Goal: Understand process/instructions

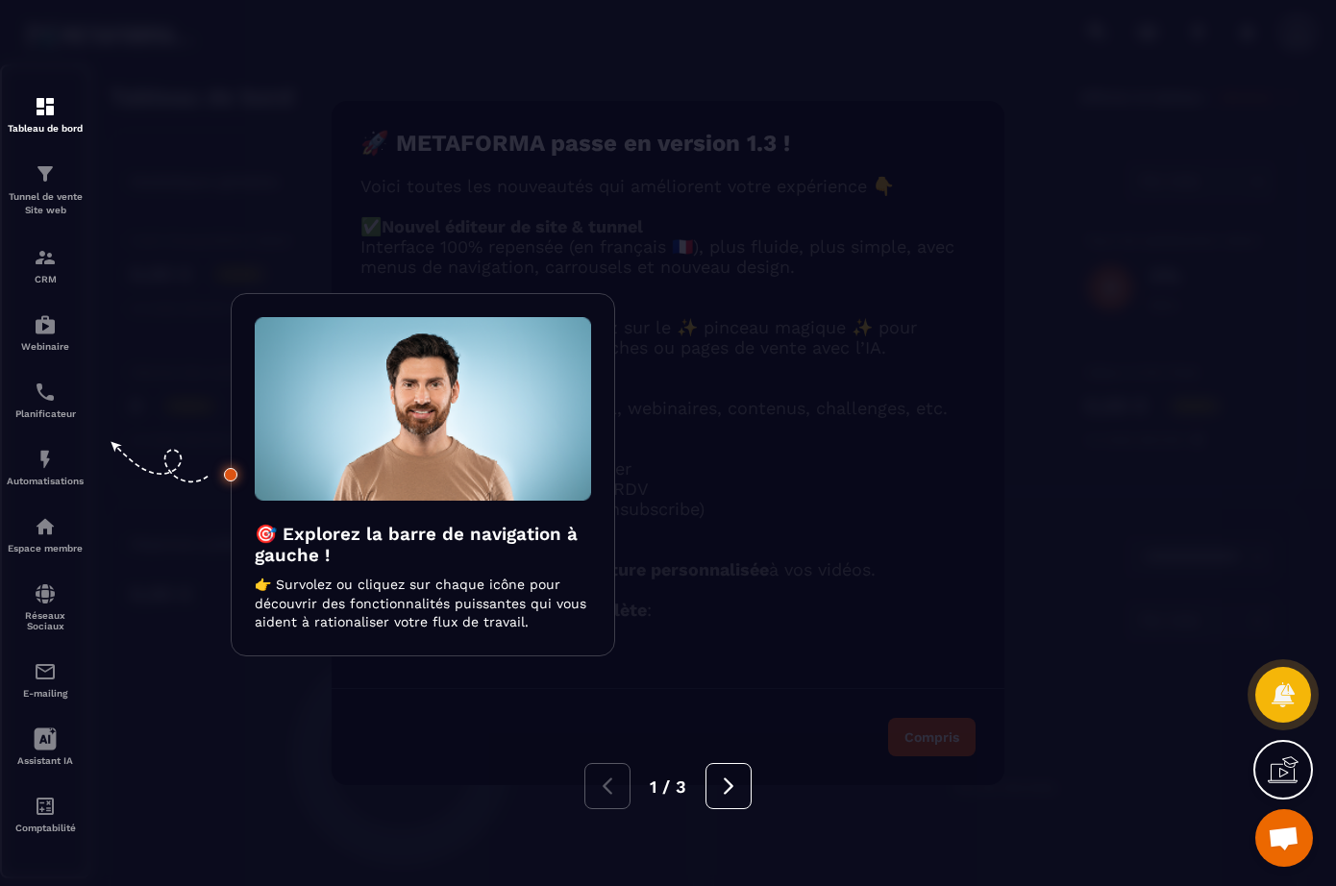
click at [41, 179] on div at bounding box center [668, 443] width 1336 height 886
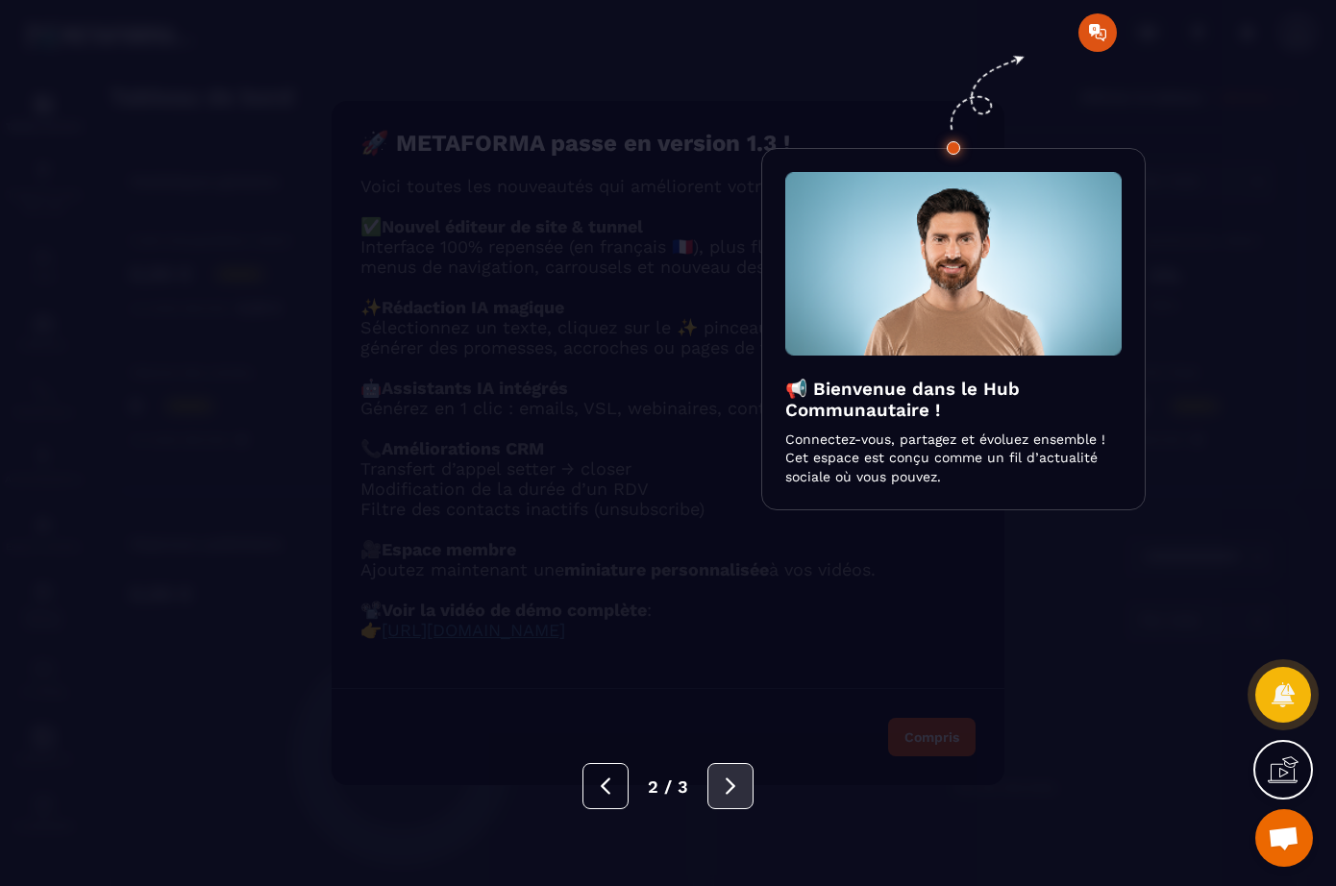
click at [744, 783] on button at bounding box center [730, 786] width 46 height 46
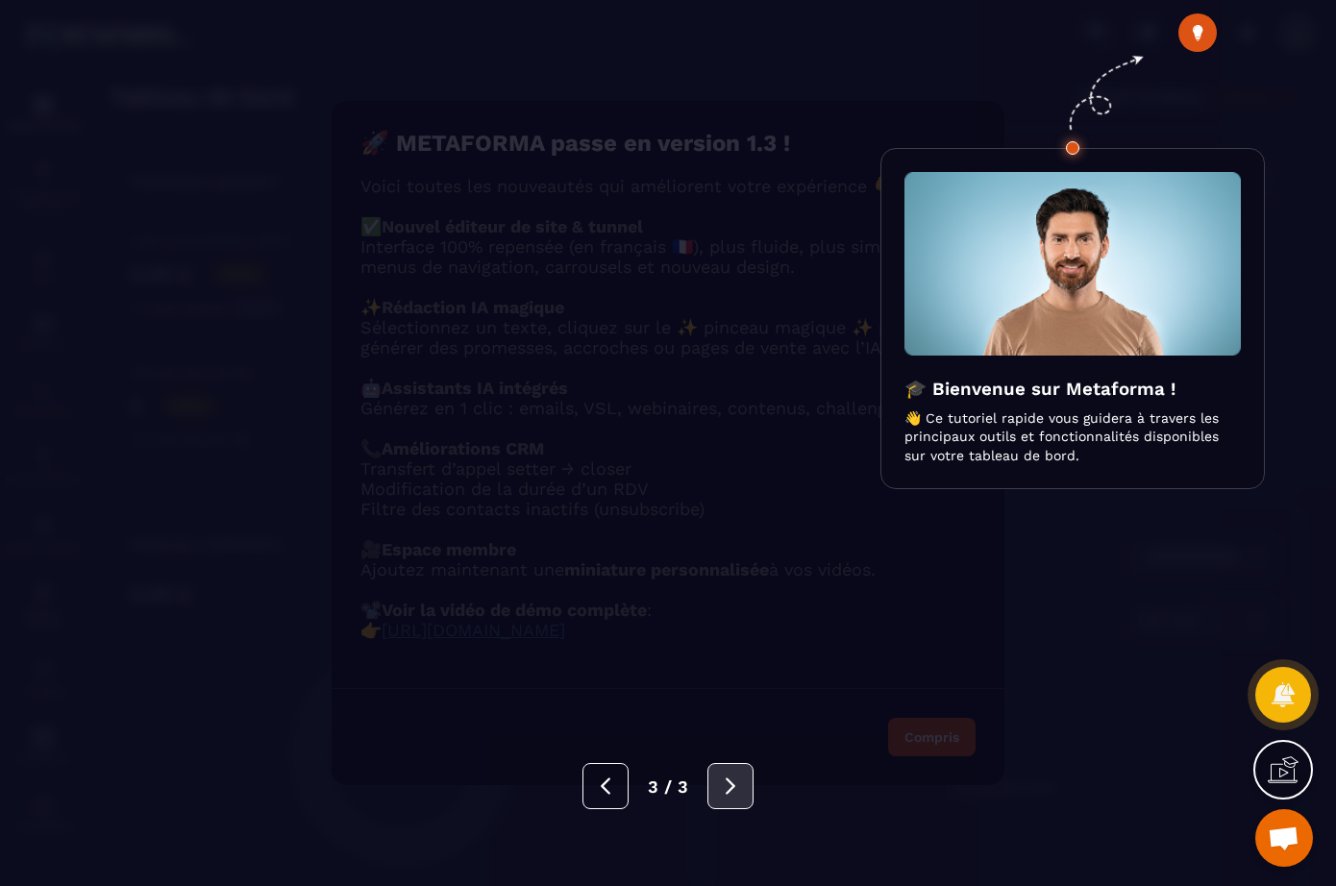
click at [744, 784] on button at bounding box center [730, 786] width 46 height 46
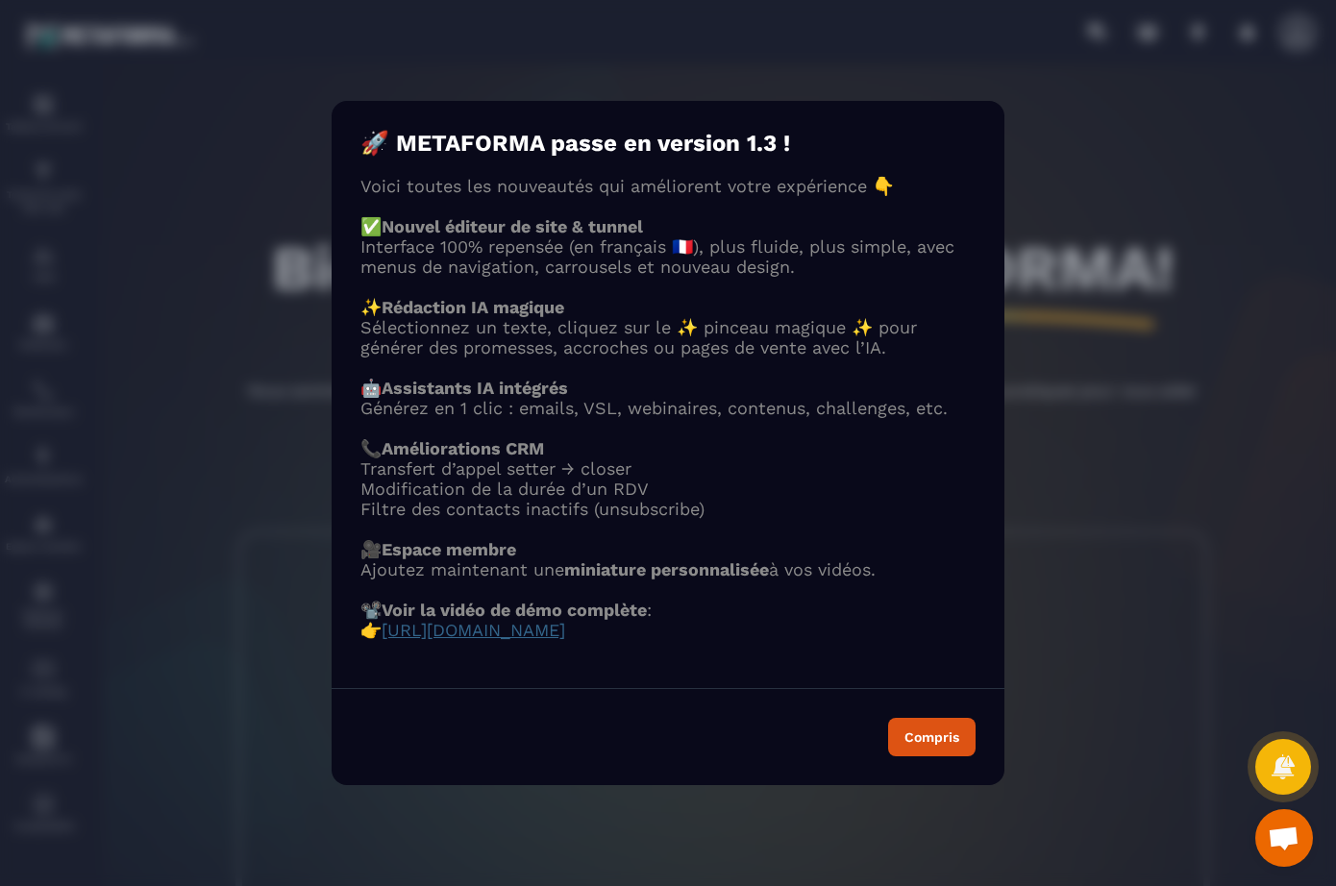
click at [565, 639] on span "[URL][DOMAIN_NAME]" at bounding box center [474, 630] width 184 height 20
